Goal: Task Accomplishment & Management: Use online tool/utility

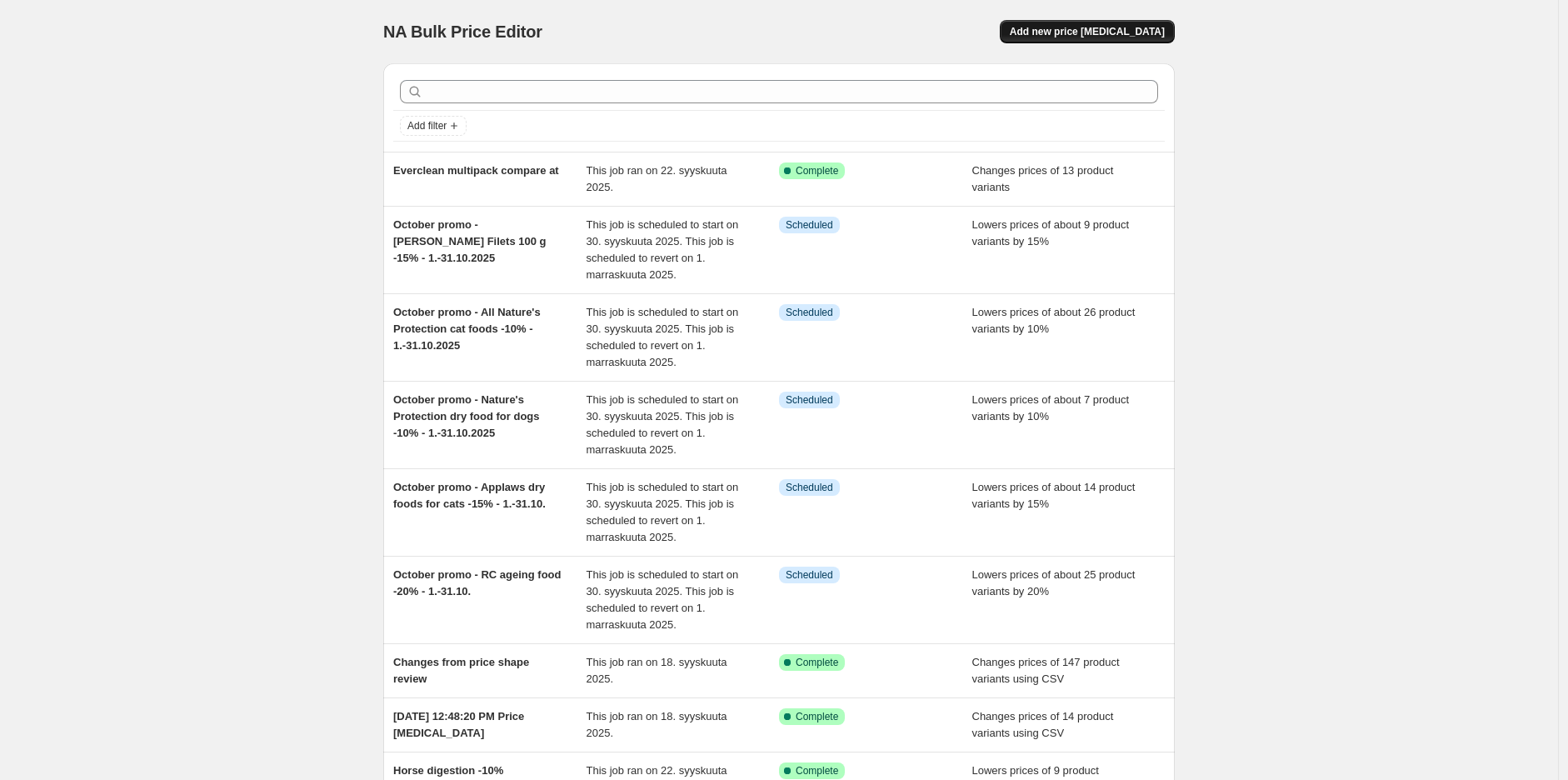
click at [1110, 38] on button "Add new price [MEDICAL_DATA]" at bounding box center [1087, 31] width 175 height 23
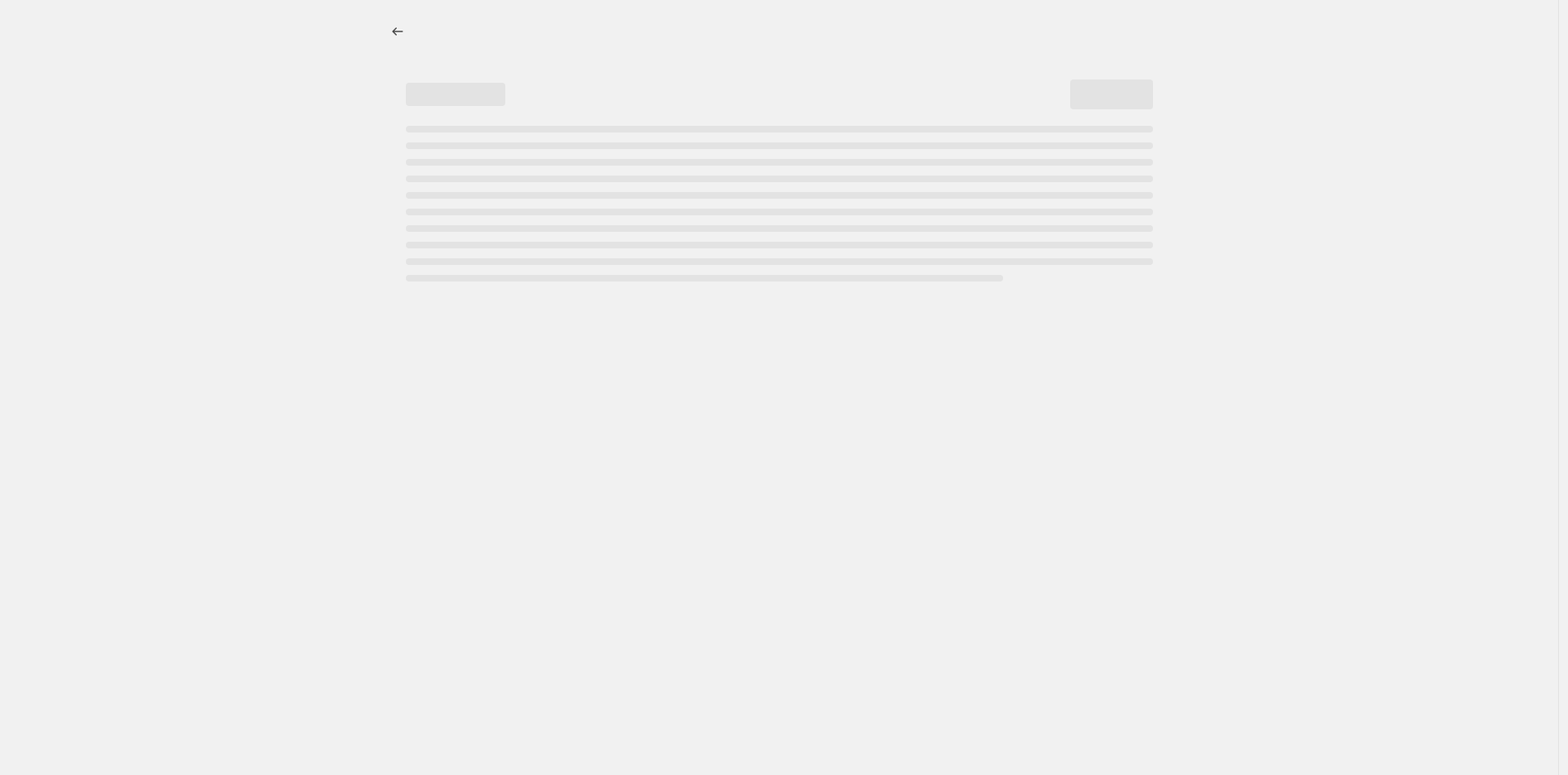
select select "percentage"
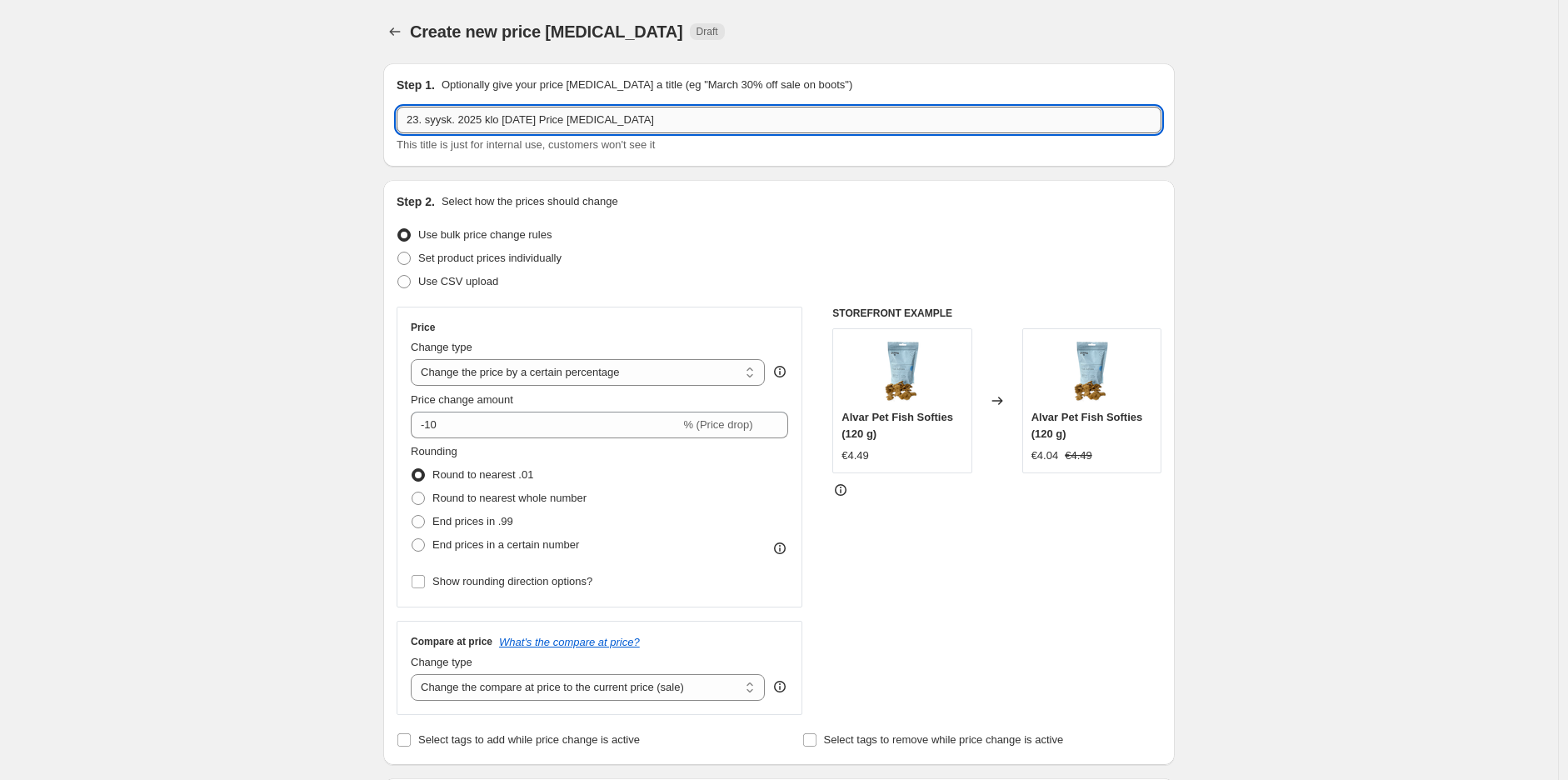
click at [593, 126] on input "23. syysk. 2025 klo [DATE] Price [MEDICAL_DATA]" at bounding box center [779, 119] width 765 height 26
paste input "60,000 reviews campaign 25.9.-5.10.2025"
type input "60,000 reviews campaign 25.9.-5.10.2025"
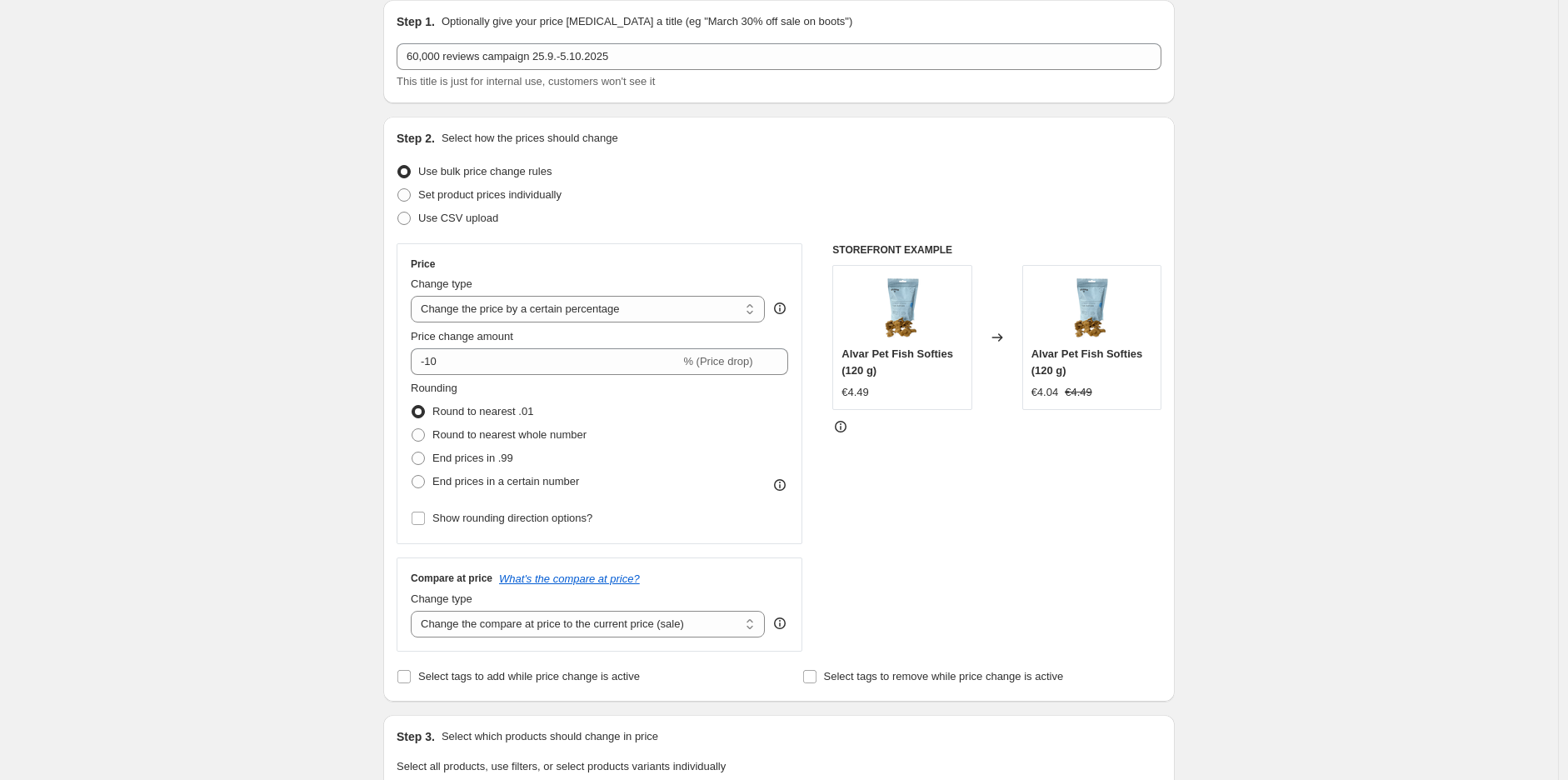
scroll to position [93, 0]
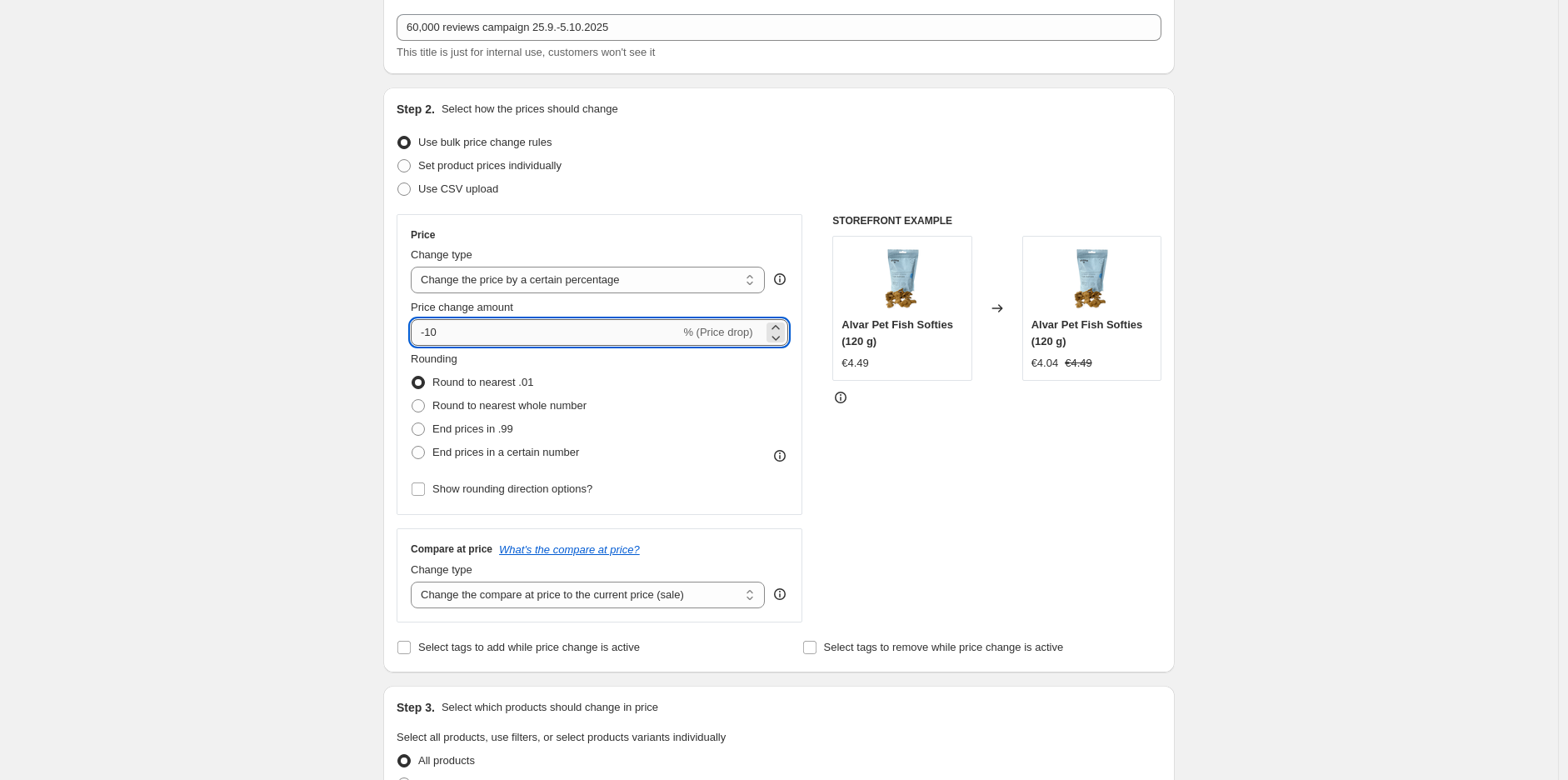
click at [539, 343] on input "-10" at bounding box center [545, 332] width 269 height 26
type input "-1"
type input "-20"
click at [1359, 282] on div "Create new price [MEDICAL_DATA]. This page is ready Create new price [MEDICAL_D…" at bounding box center [779, 787] width 1558 height 1760
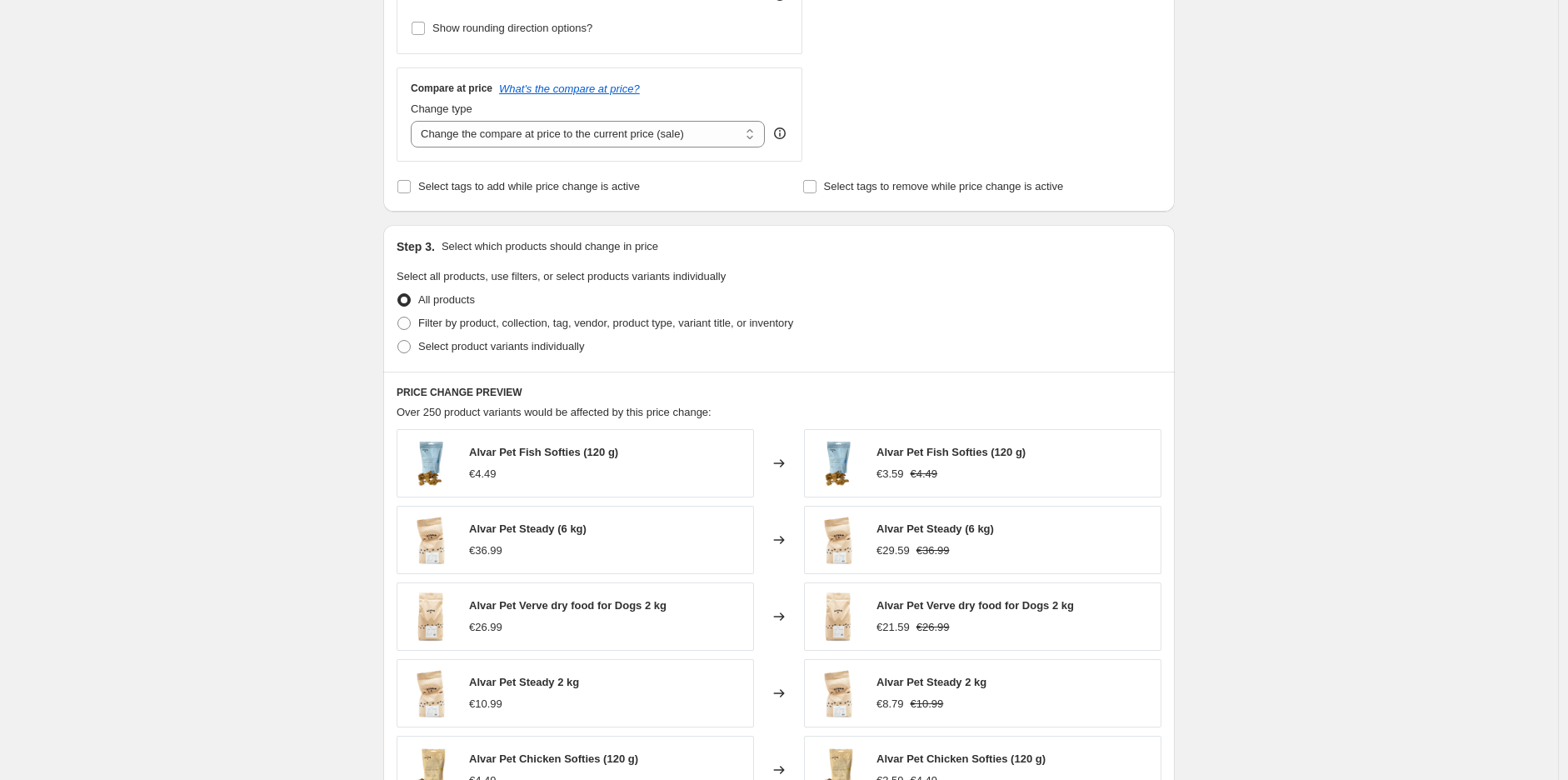
scroll to position [555, 0]
click at [509, 344] on span "Select product variants individually" at bounding box center [501, 344] width 165 height 13
click at [398, 340] on input "Select product variants individually" at bounding box center [397, 339] width 1 height 1
radio input "true"
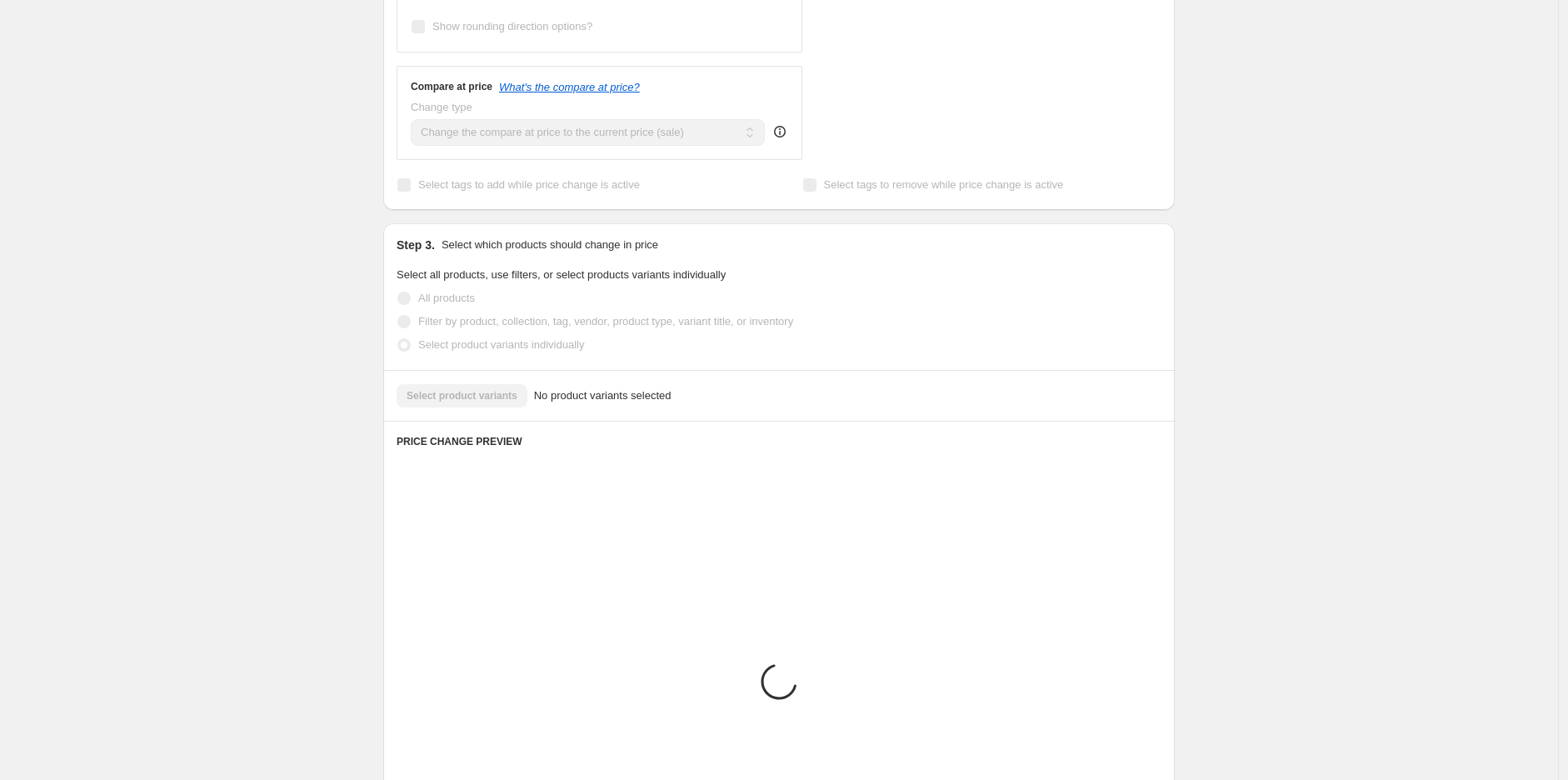
scroll to position [611, 0]
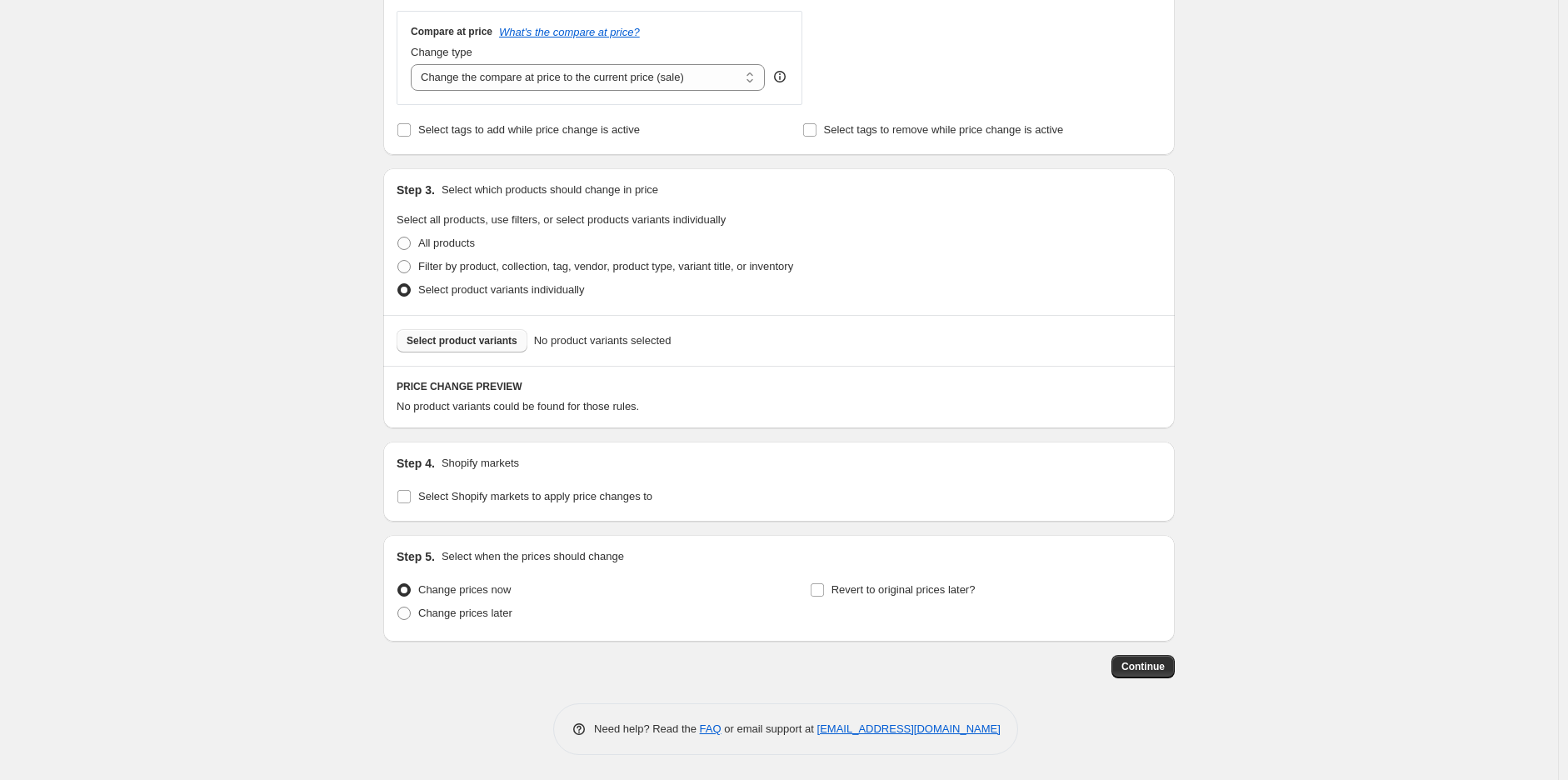
click at [497, 343] on span "Select product variants" at bounding box center [462, 342] width 111 height 14
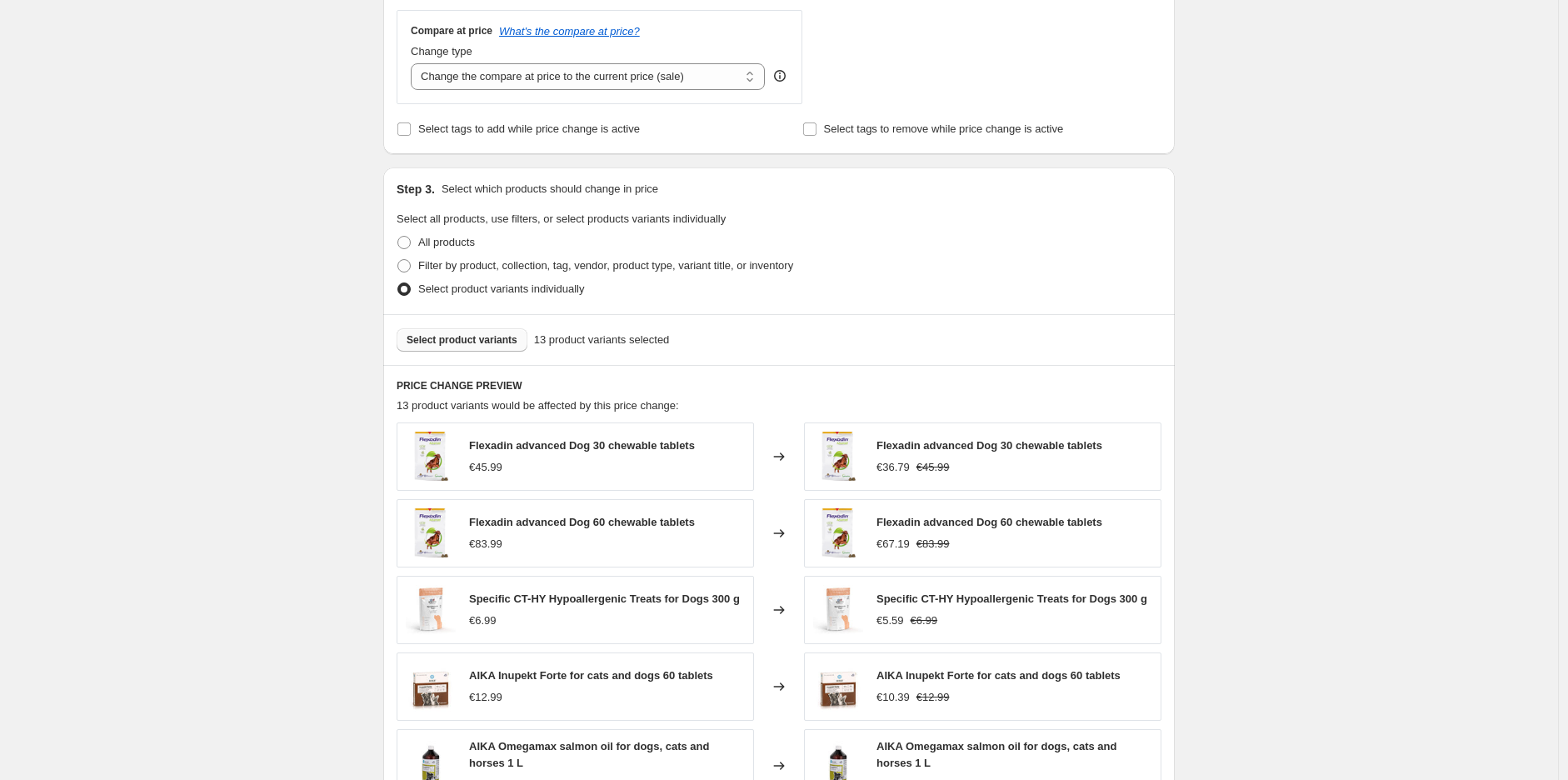
click at [1298, 383] on div "Create new price [MEDICAL_DATA]. This page is ready Create new price [MEDICAL_D…" at bounding box center [779, 297] width 1558 height 1815
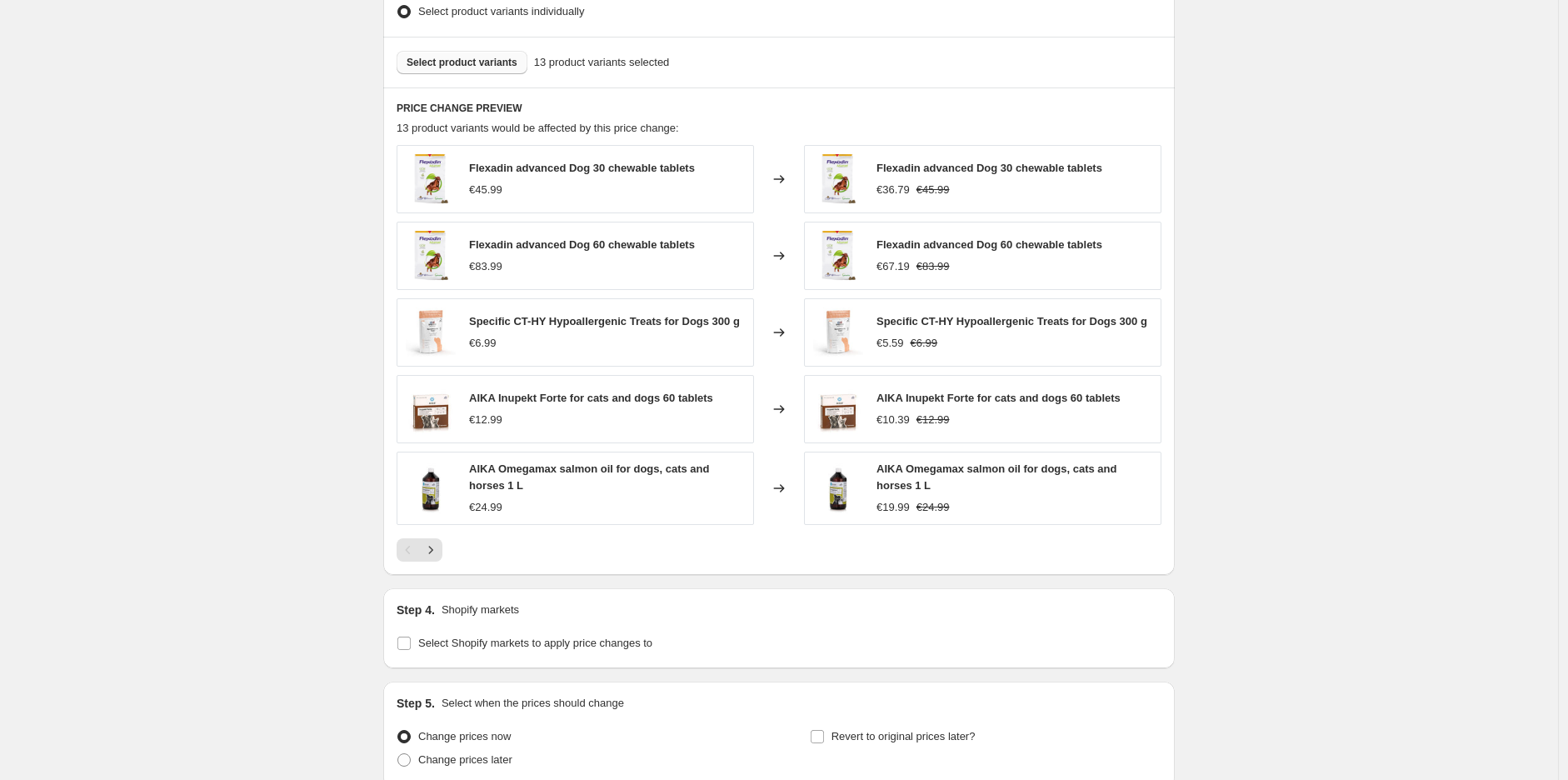
scroll to position [1036, 0]
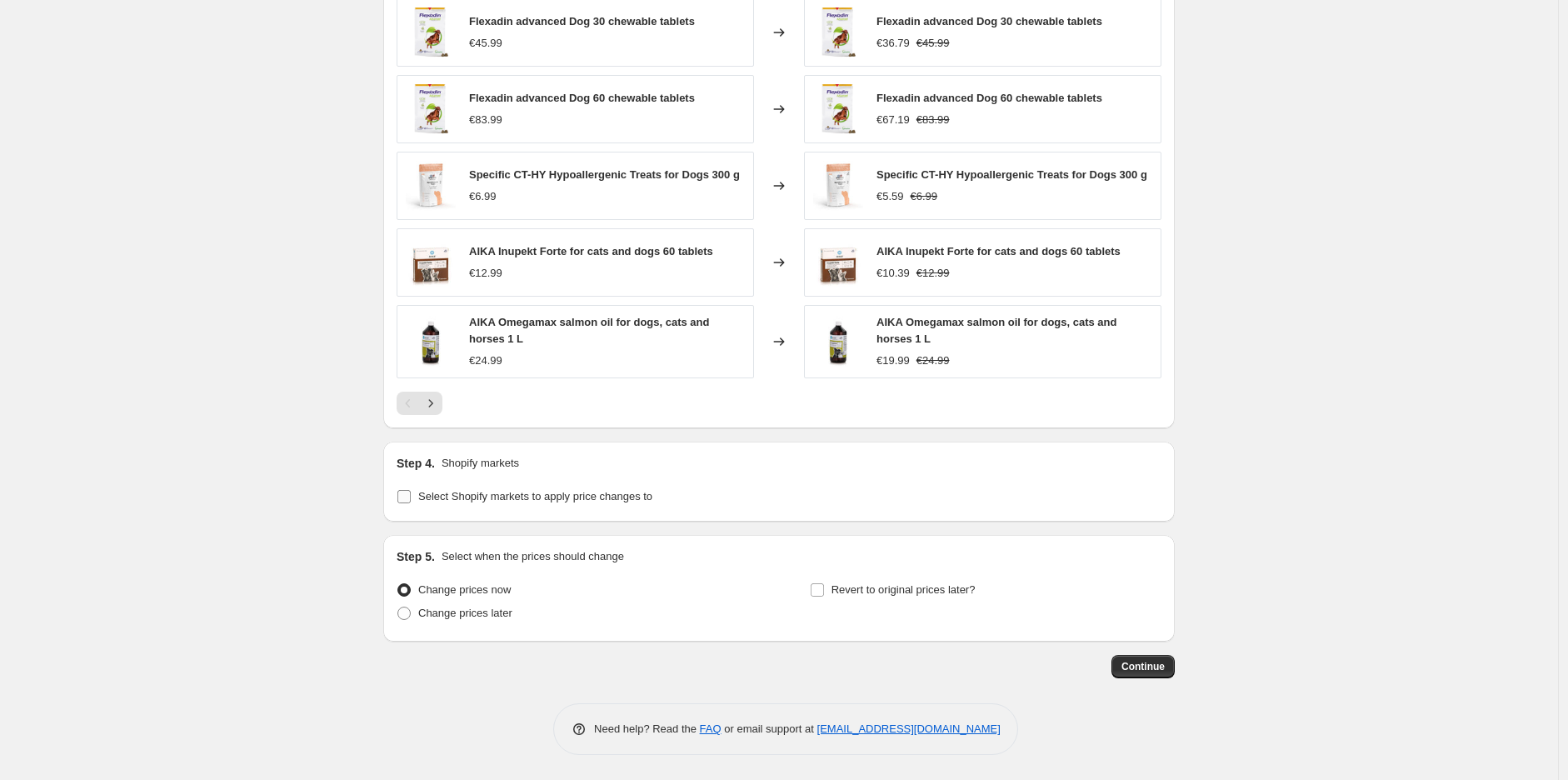
click at [573, 509] on label "Select Shopify markets to apply price changes to" at bounding box center [523, 497] width 255 height 23
click at [411, 503] on input "Select Shopify markets to apply price changes to" at bounding box center [404, 497] width 14 height 14
checkbox input "true"
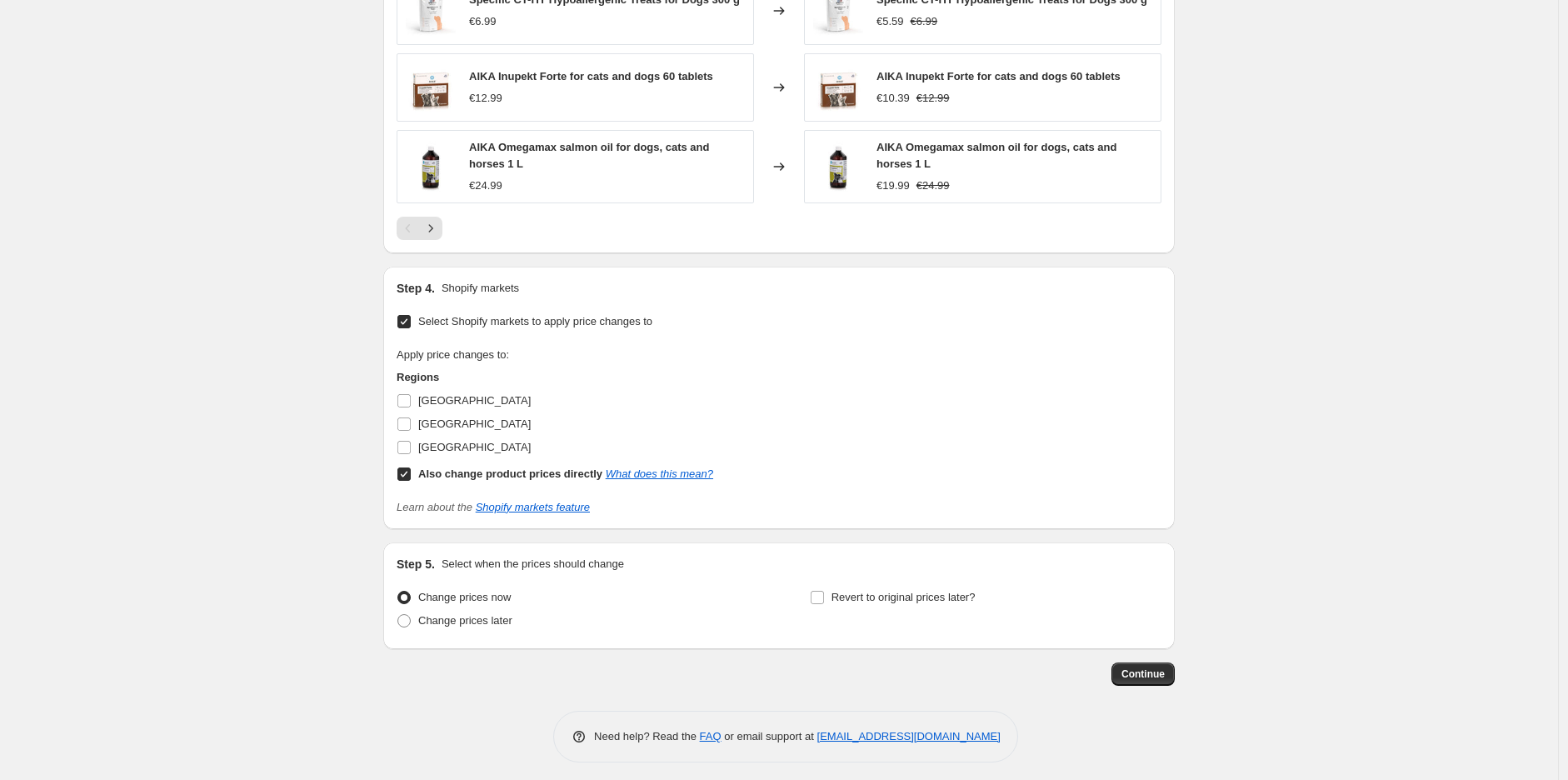
scroll to position [1219, 0]
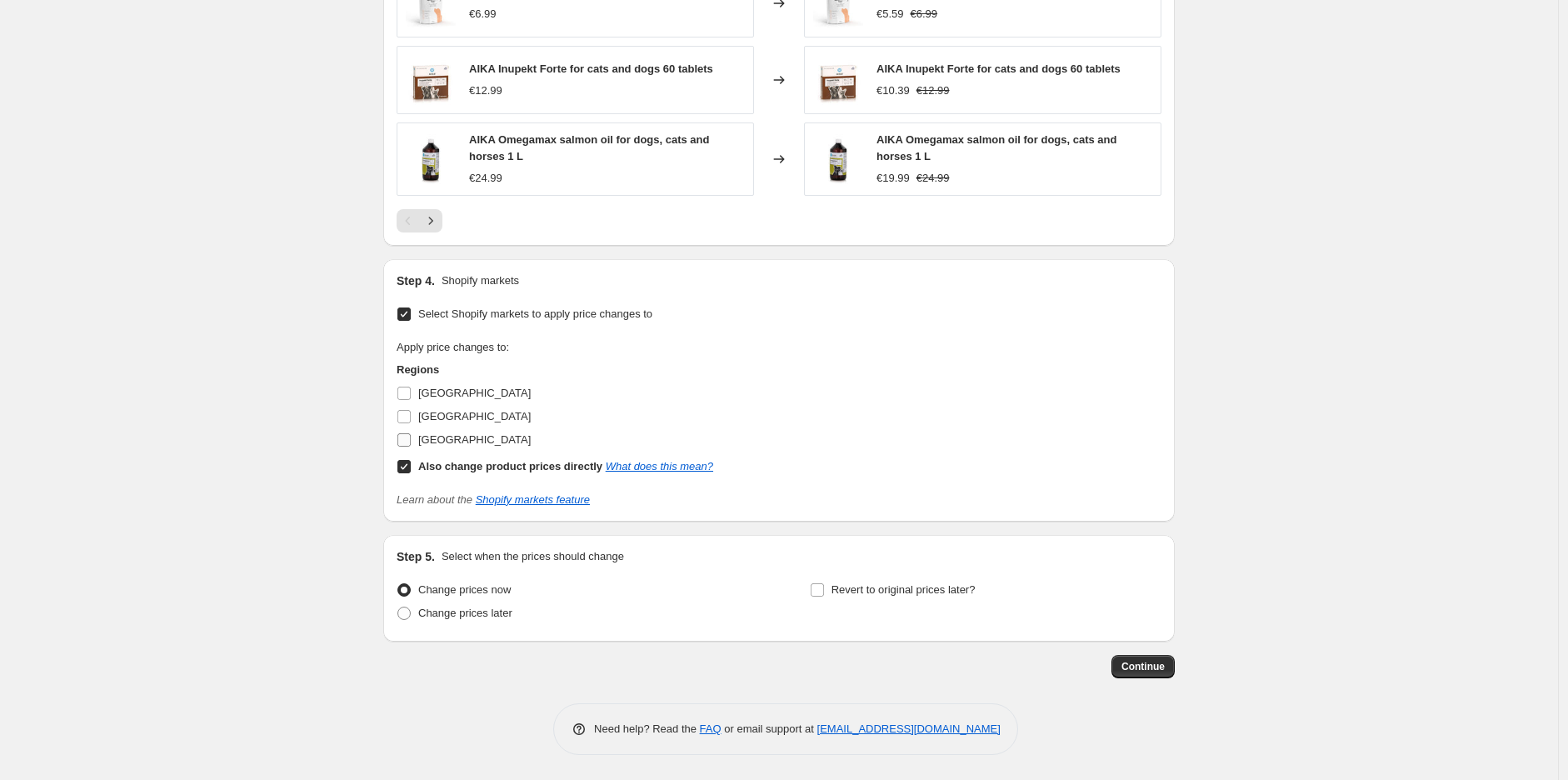
click at [451, 436] on span "[GEOGRAPHIC_DATA]" at bounding box center [474, 439] width 112 height 13
click at [411, 436] on input "[GEOGRAPHIC_DATA]" at bounding box center [404, 440] width 14 height 14
checkbox input "true"
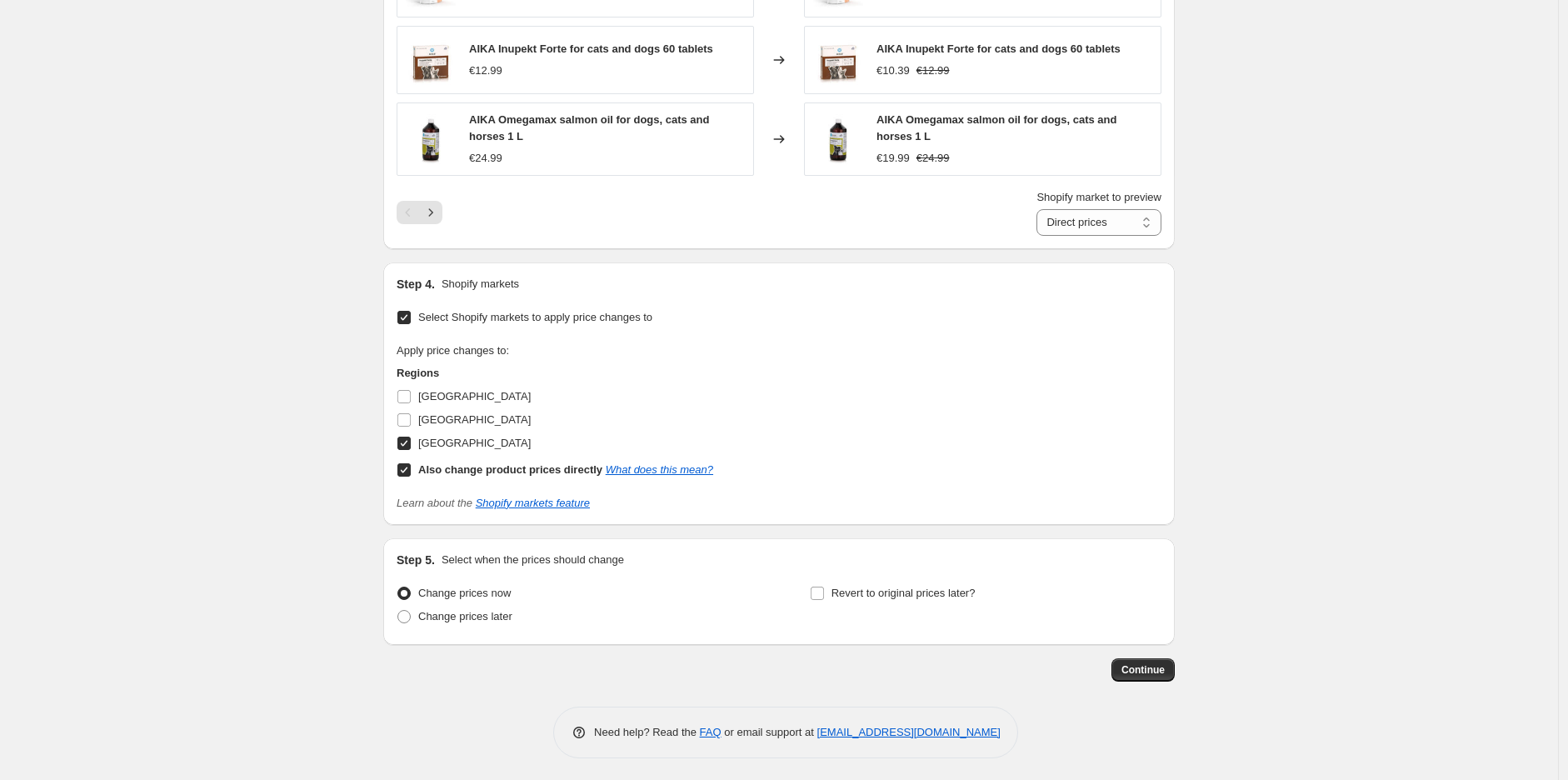
scroll to position [1243, 0]
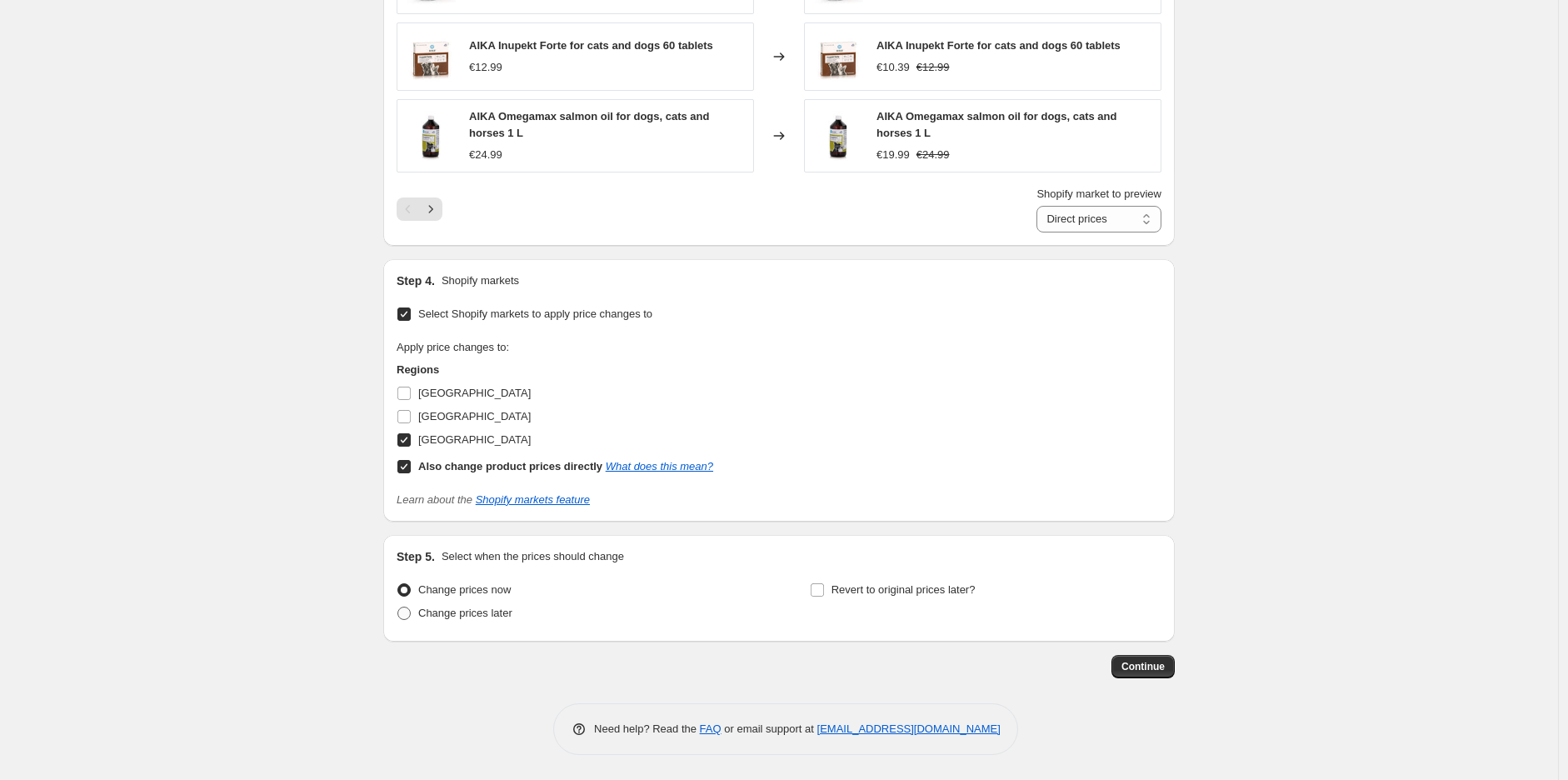
click at [469, 620] on span "Change prices later" at bounding box center [466, 613] width 94 height 17
click at [398, 608] on input "Change prices later" at bounding box center [397, 607] width 1 height 1
radio input "true"
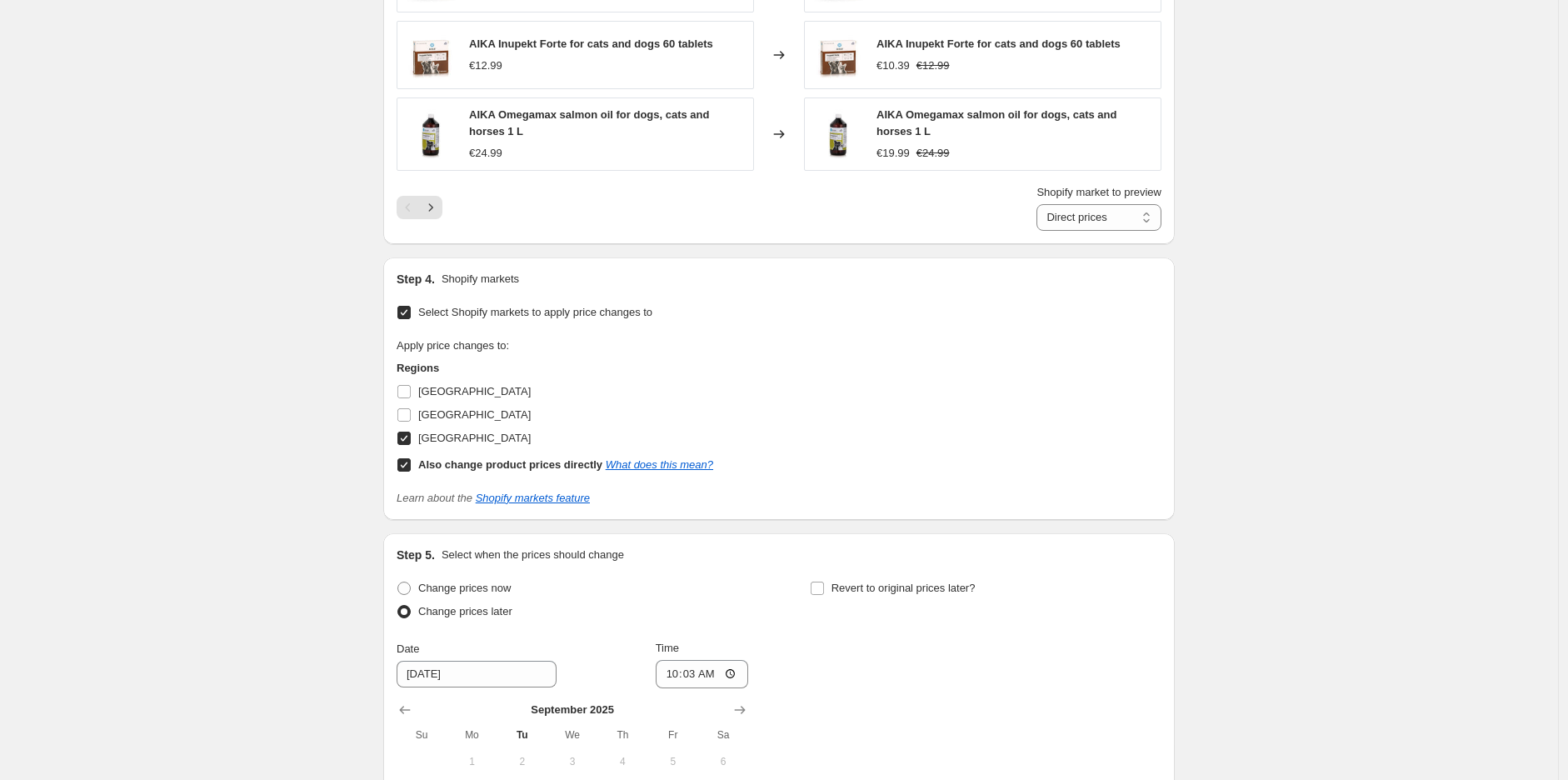
scroll to position [1528, 0]
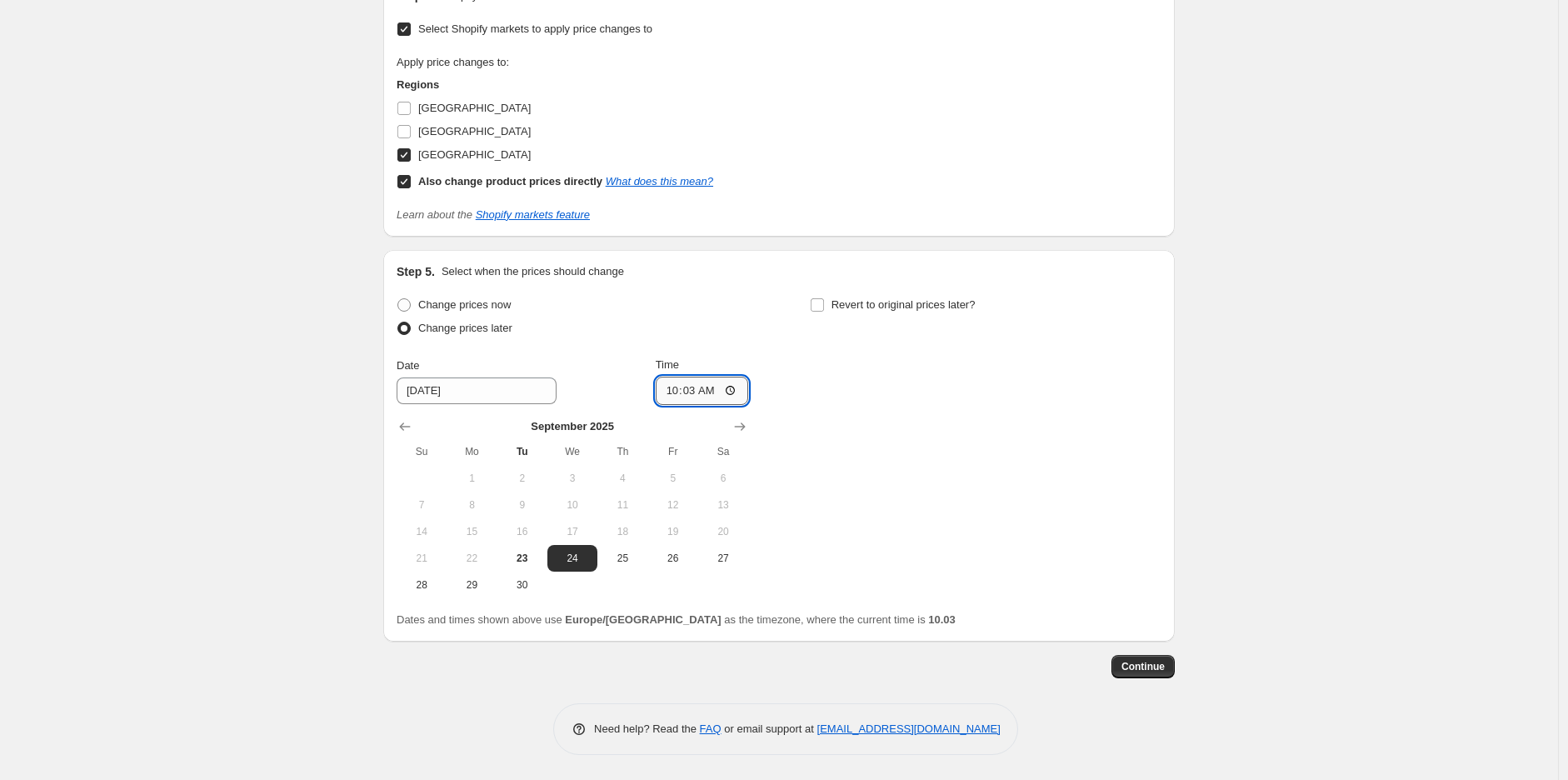
click at [694, 392] on input "10:03" at bounding box center [701, 390] width 93 height 28
type input "23:59"
click at [907, 307] on span "Revert to original prices later?" at bounding box center [903, 304] width 144 height 13
click at [824, 307] on input "Revert to original prices later?" at bounding box center [818, 305] width 14 height 14
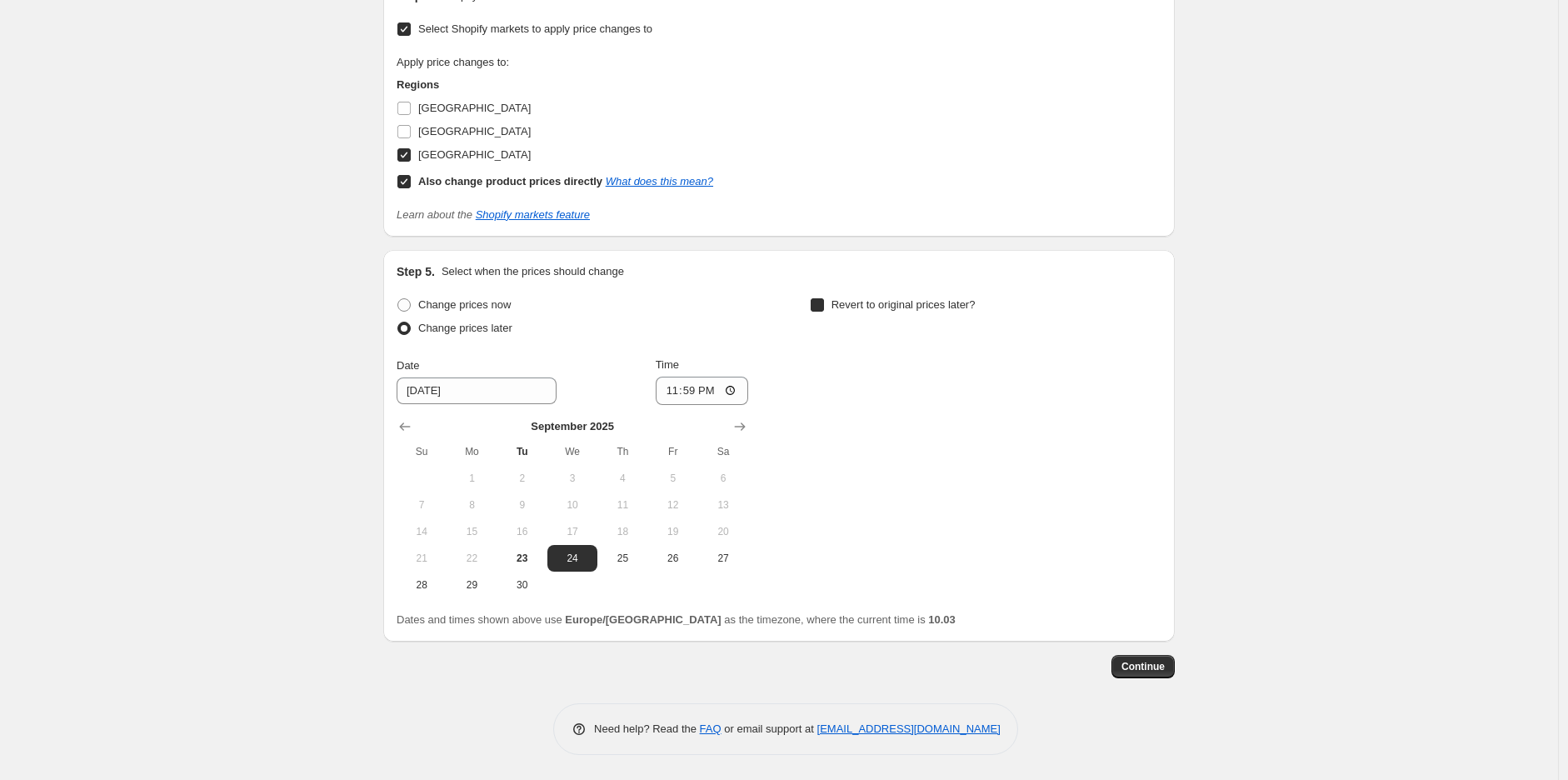
checkbox input "true"
click at [1161, 424] on icon "Show next month, October 2025" at bounding box center [1152, 427] width 17 height 17
click at [903, 500] on span "6" at bounding box center [884, 505] width 36 height 14
type input "[DATE]"
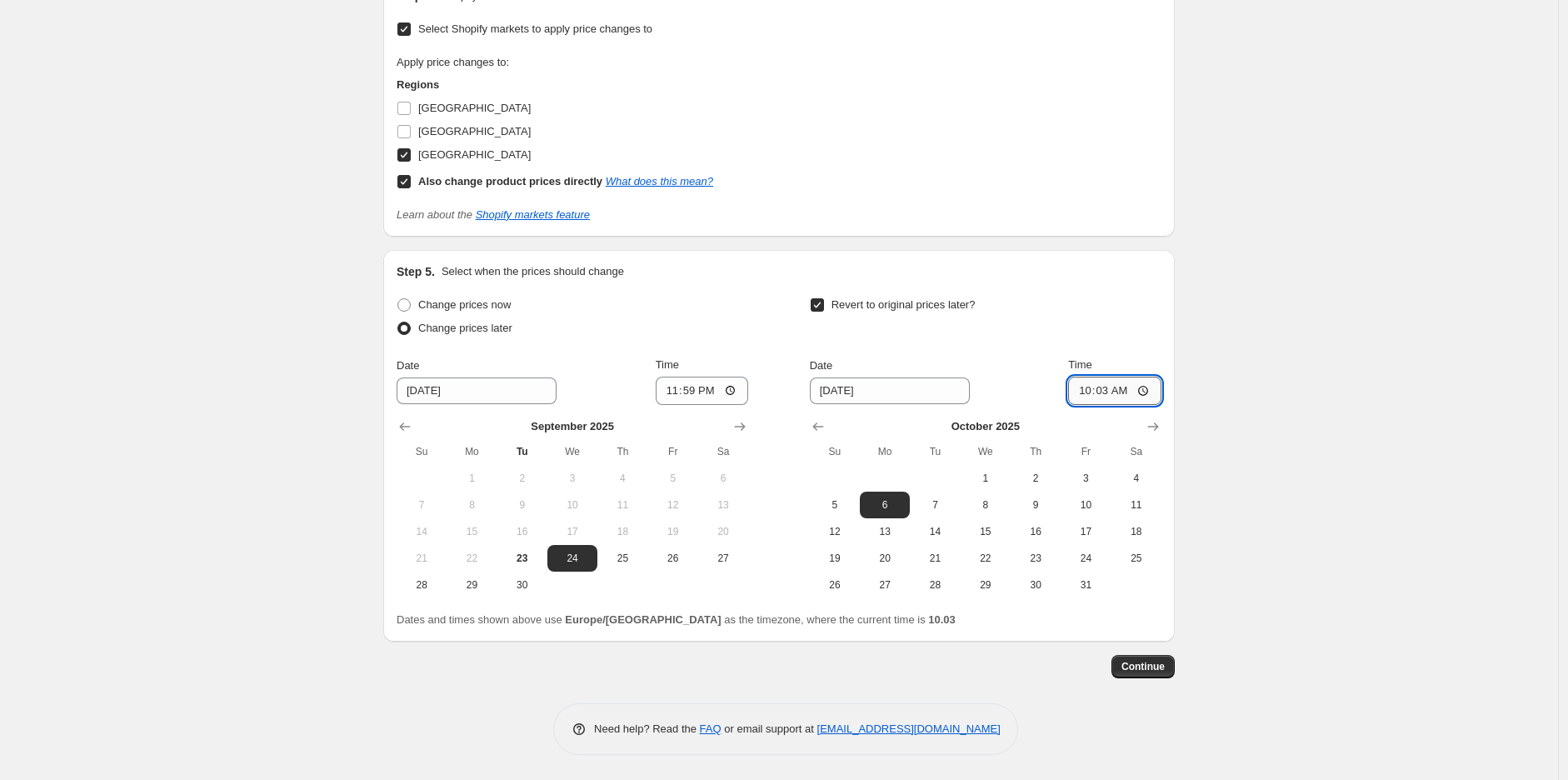
click at [1119, 385] on input "10:03" at bounding box center [1114, 390] width 93 height 28
type input "10:00"
click at [1161, 665] on span "Continue" at bounding box center [1142, 667] width 43 height 14
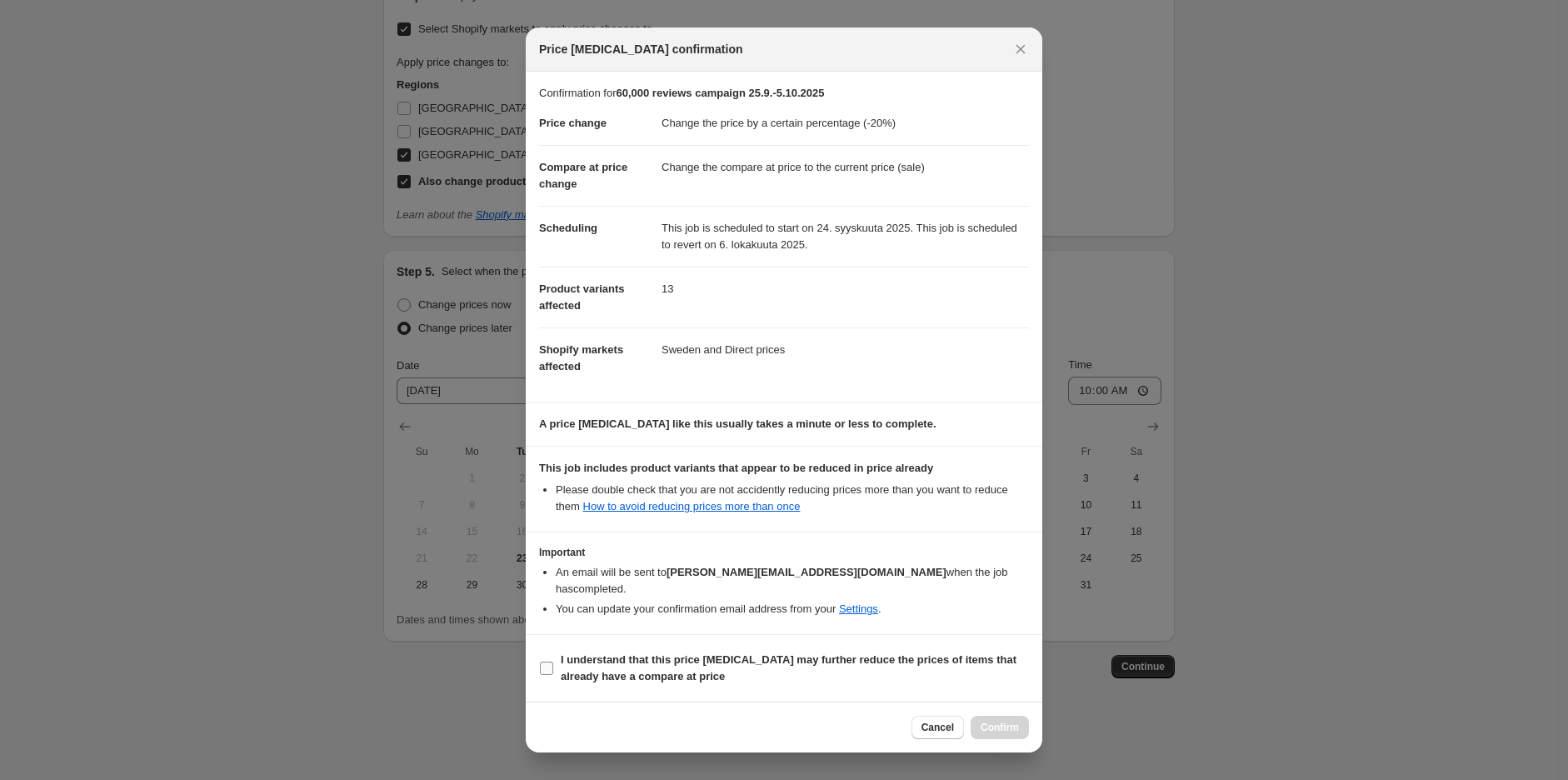
drag, startPoint x: 737, startPoint y: 655, endPoint x: 792, endPoint y: 664, distance: 55.7
click at [736, 655] on b "I understand that this price [MEDICAL_DATA] may further reduce the prices of it…" at bounding box center [788, 668] width 456 height 29
click at [553, 662] on input "I understand that this price [MEDICAL_DATA] may further reduce the prices of it…" at bounding box center [547, 668] width 14 height 14
checkbox input "true"
click at [1011, 721] on span "Confirm" at bounding box center [999, 728] width 38 height 14
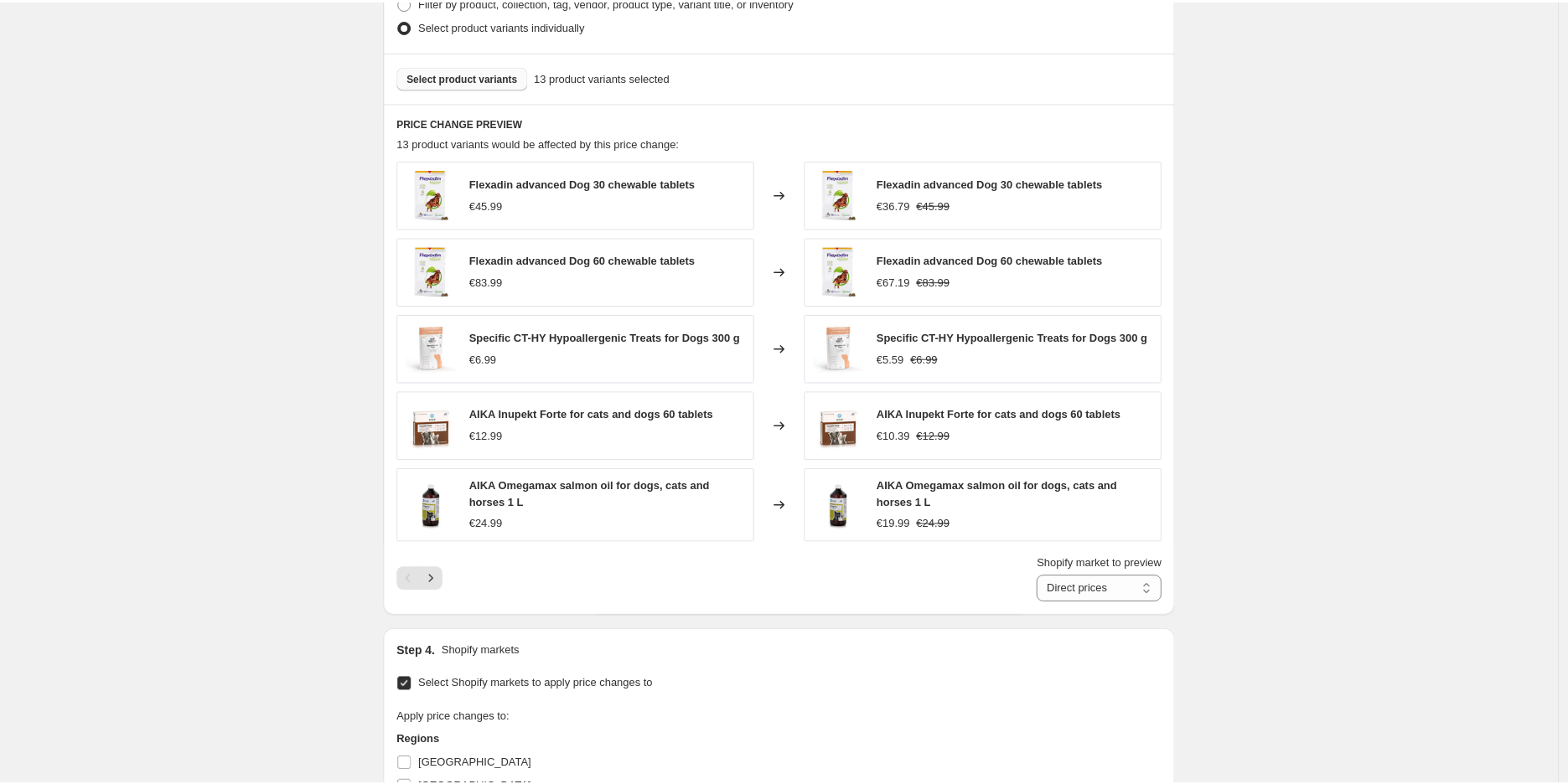
scroll to position [791, 0]
